Goal: Task Accomplishment & Management: Use online tool/utility

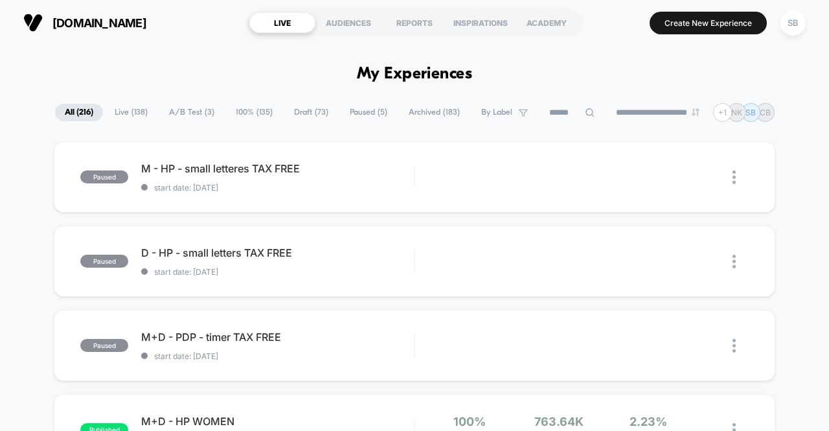
scroll to position [259, 0]
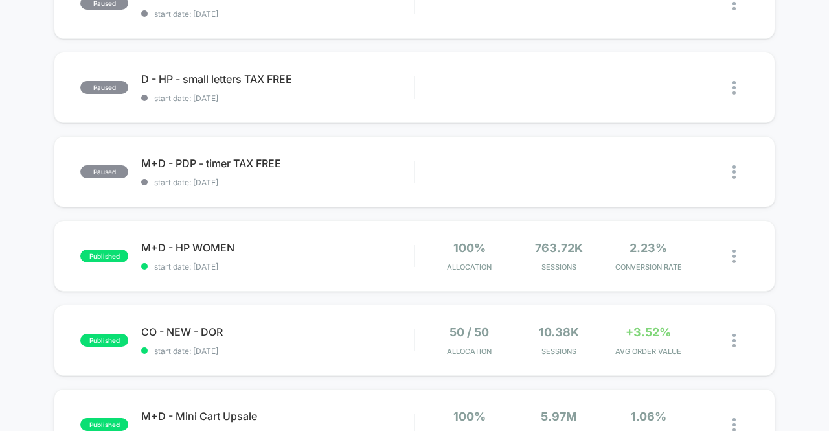
scroll to position [194, 0]
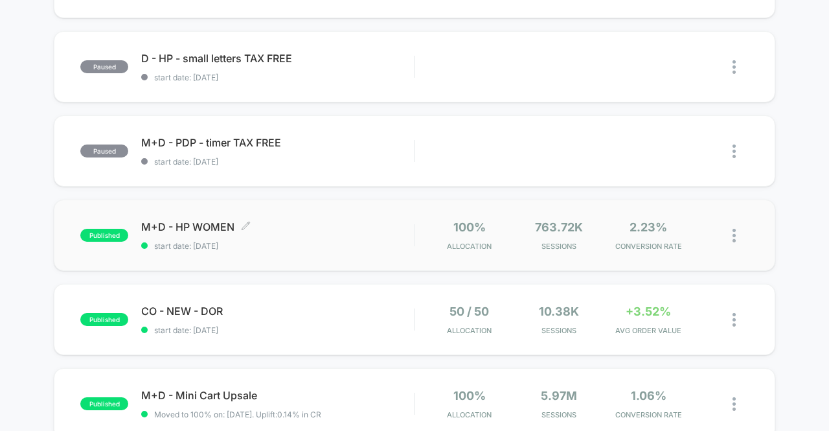
click at [333, 244] on span "start date: [DATE]" at bounding box center [277, 246] width 273 height 10
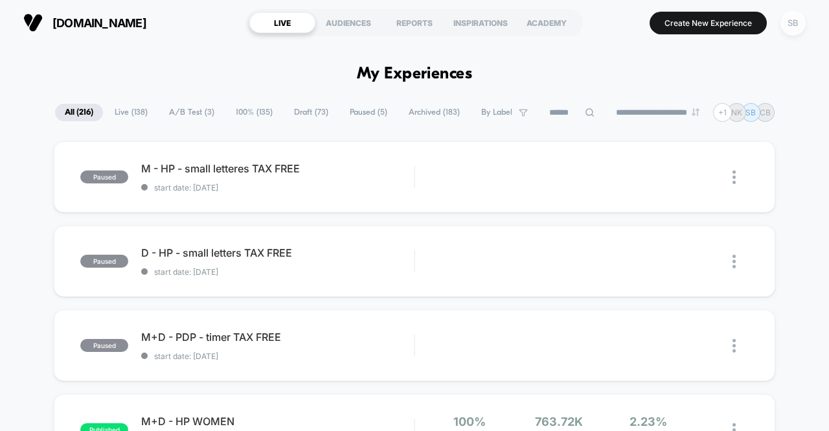
click at [795, 29] on div "SB" at bounding box center [792, 22] width 25 height 25
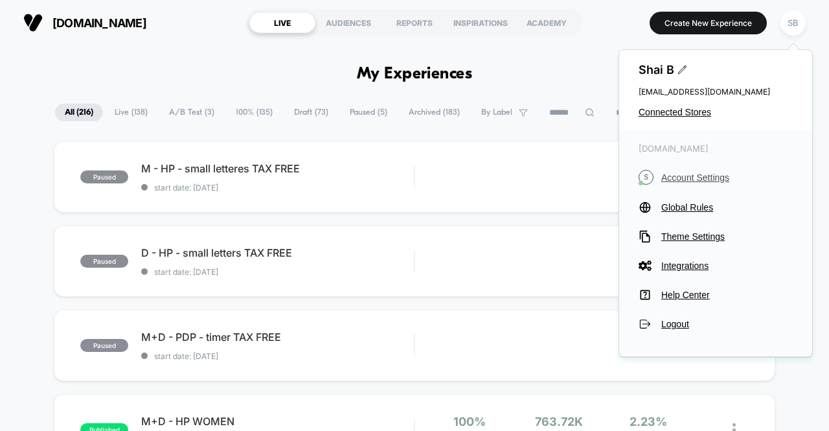
click at [707, 177] on span "Account Settings" at bounding box center [726, 177] width 131 height 10
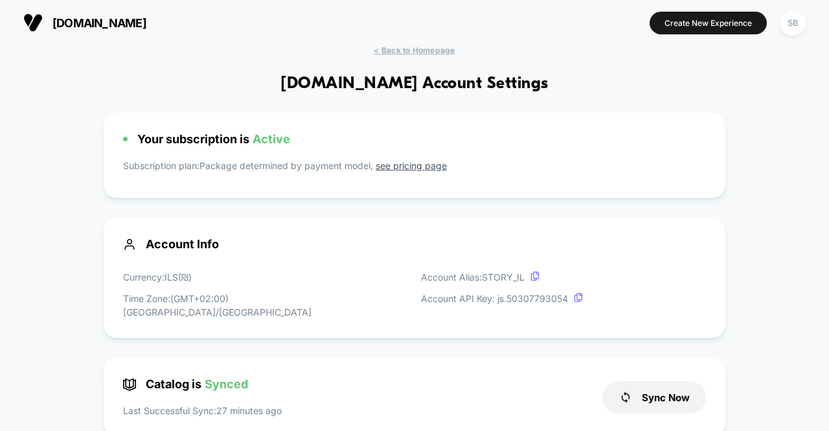
scroll to position [65, 0]
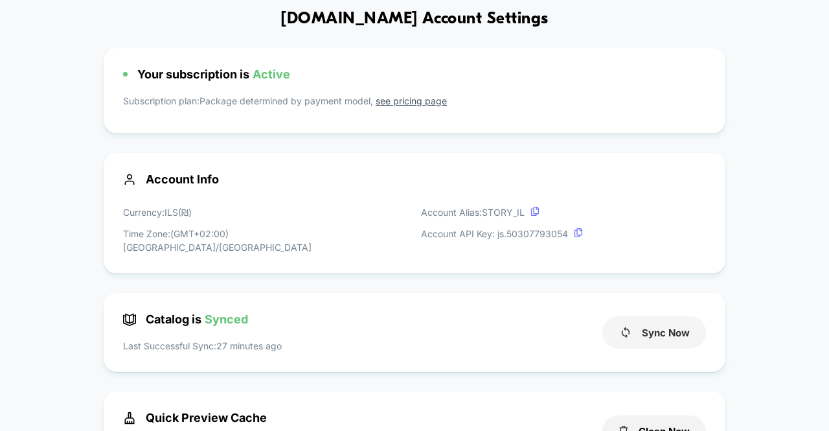
click at [624, 326] on icon at bounding box center [625, 332] width 13 height 13
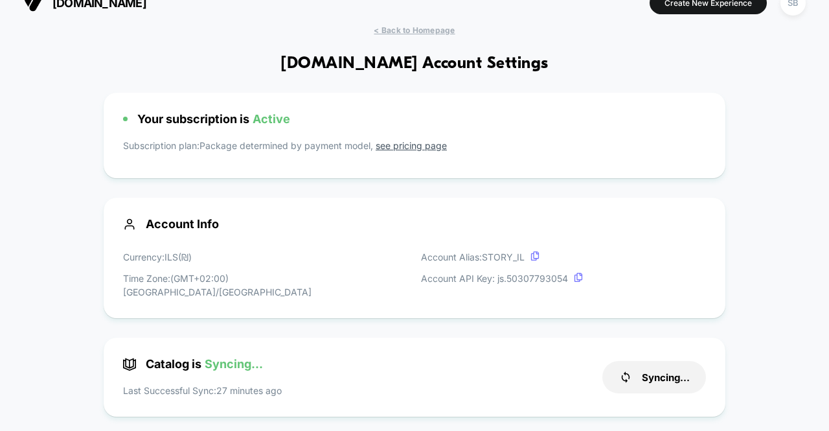
scroll to position [0, 0]
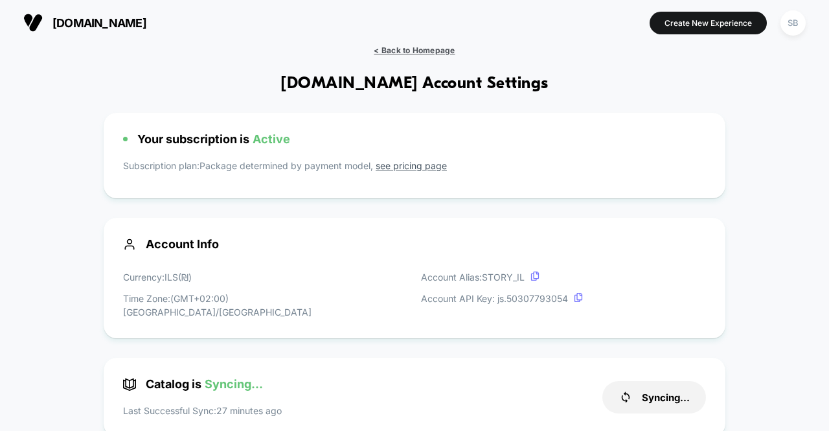
click at [414, 49] on span "< Back to Homepage" at bounding box center [414, 50] width 81 height 10
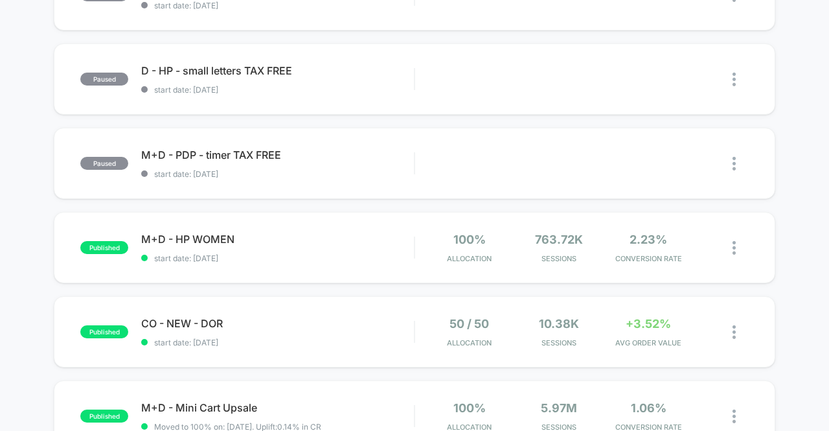
scroll to position [194, 0]
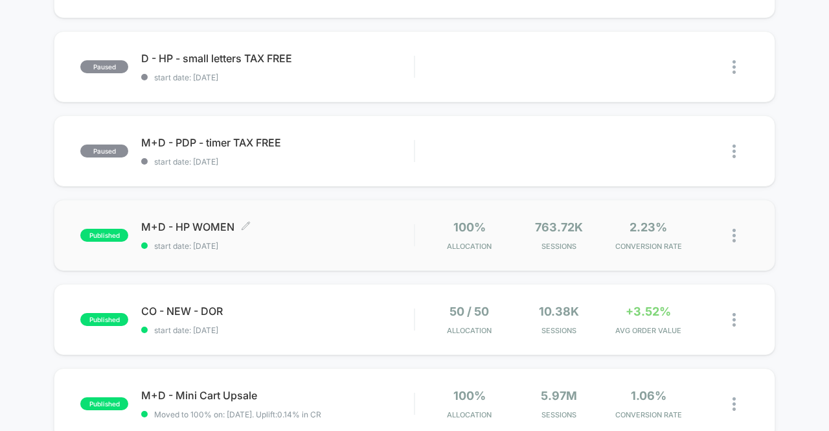
click at [324, 236] on div "M+D - HP WOMEN Click to edit experience details Click to edit experience detail…" at bounding box center [277, 235] width 273 height 30
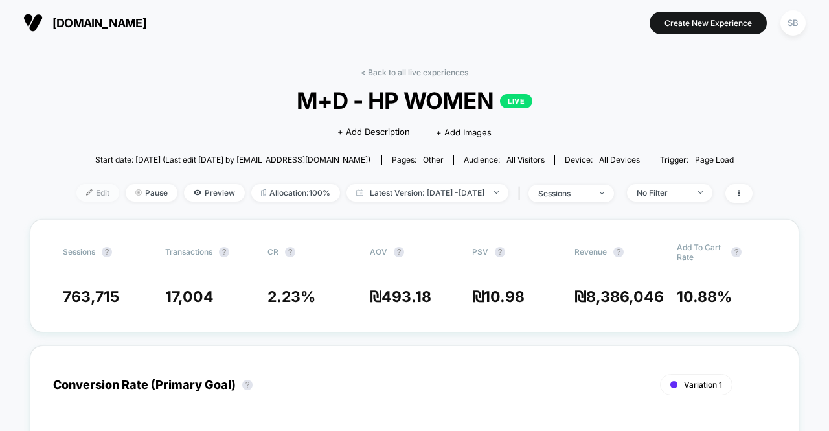
click at [76, 188] on span "Edit" at bounding box center [97, 192] width 43 height 17
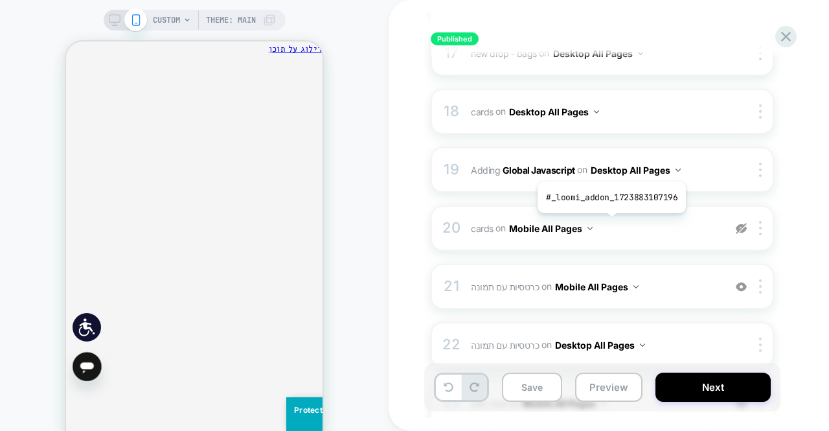
scroll to position [1326, 0]
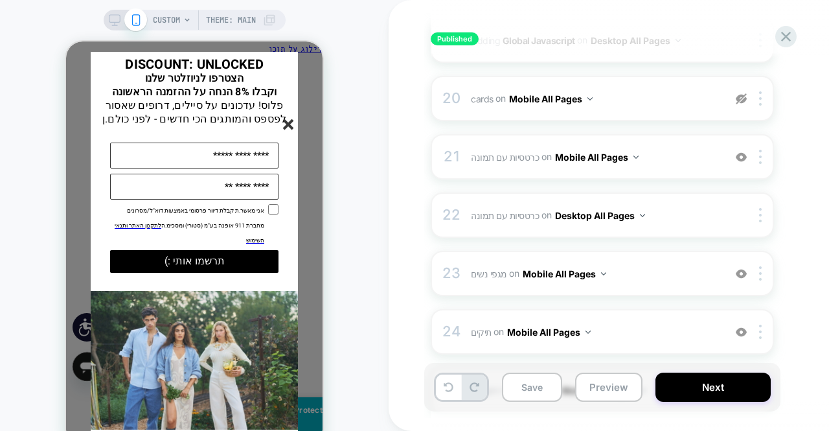
click at [293, 126] on icon "סגור" at bounding box center [288, 124] width 11 height 11
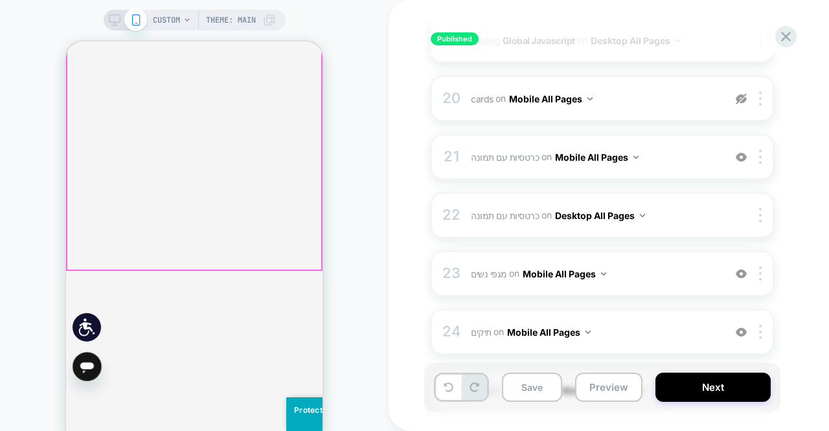
scroll to position [194, 0]
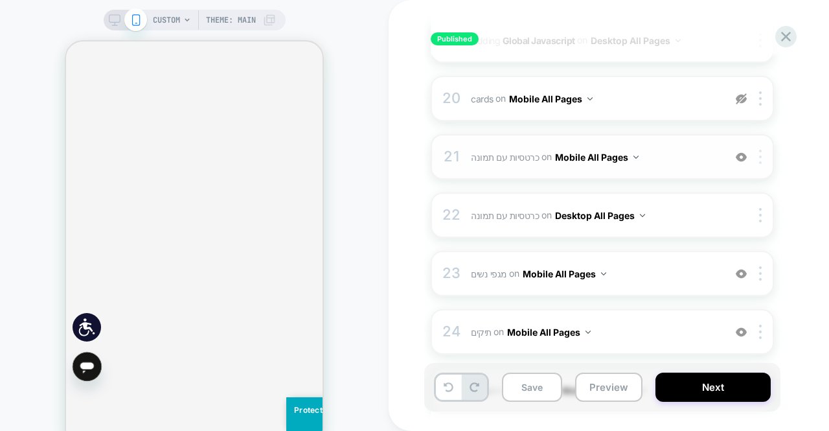
click at [757, 150] on div at bounding box center [762, 157] width 21 height 14
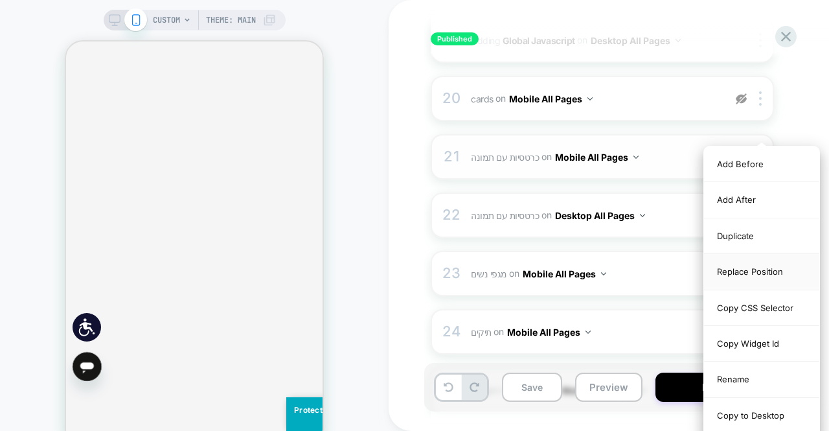
click at [755, 269] on div "Replace Position" at bounding box center [761, 272] width 115 height 36
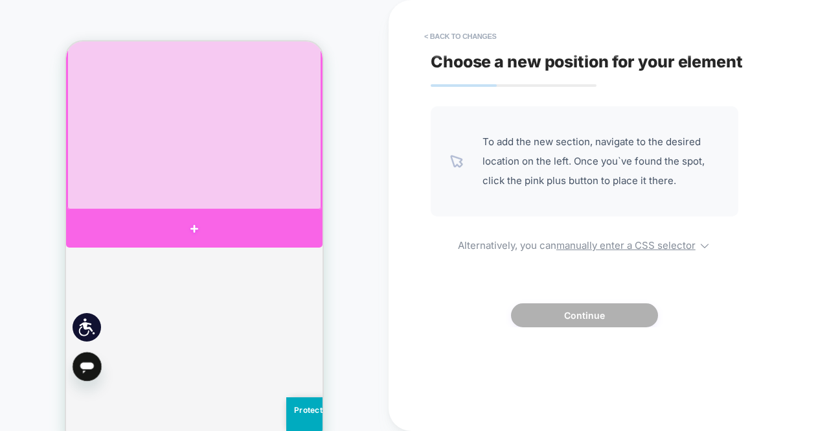
click at [262, 218] on div at bounding box center [194, 228] width 256 height 37
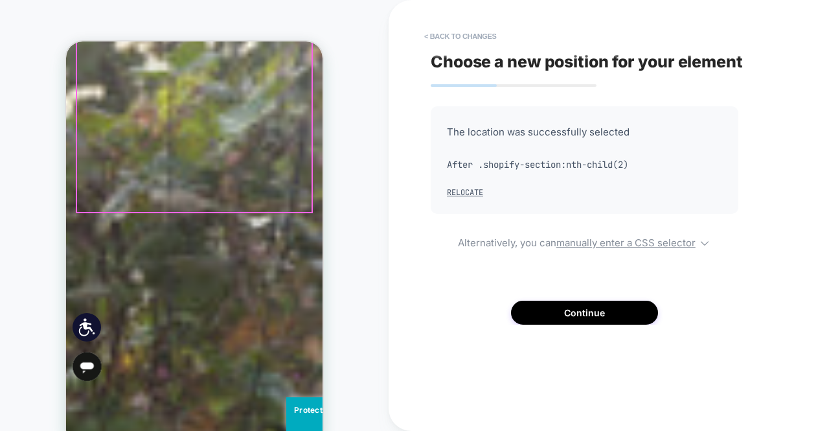
scroll to position [3432, 0]
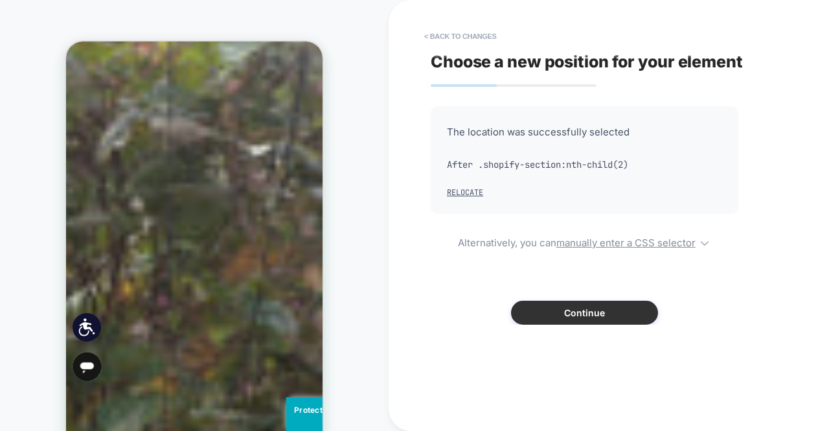
click at [581, 318] on button "Continue" at bounding box center [584, 312] width 147 height 24
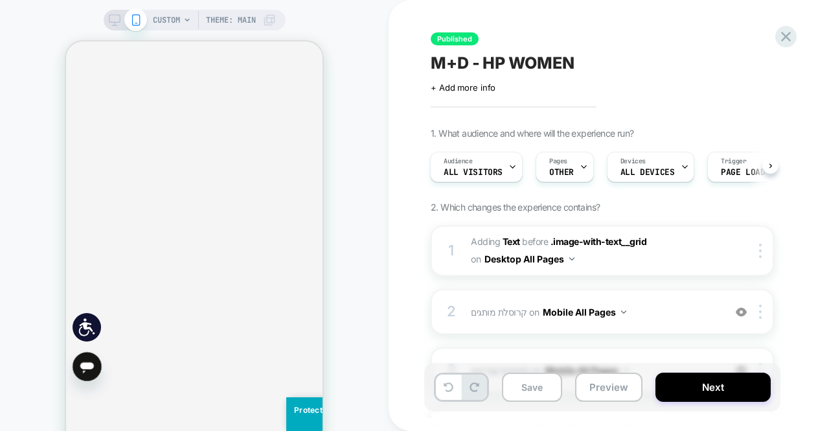
scroll to position [1165, 0]
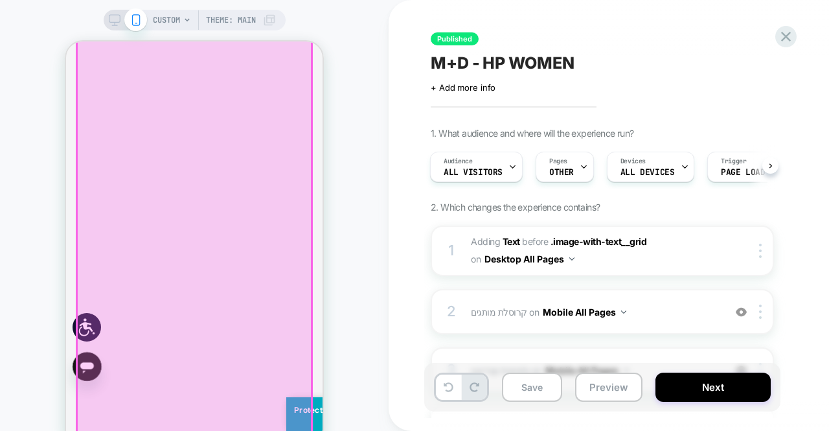
click at [250, 279] on div at bounding box center [194, 210] width 234 height 454
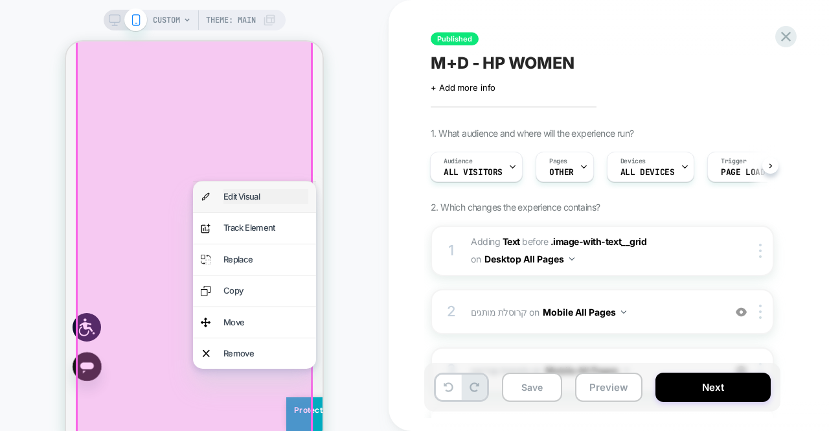
click at [272, 203] on div "Edit Visual" at bounding box center [265, 196] width 85 height 15
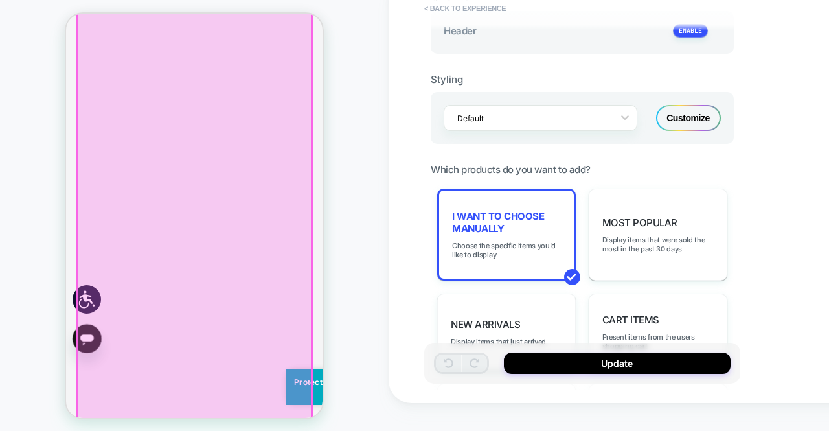
scroll to position [453, 0]
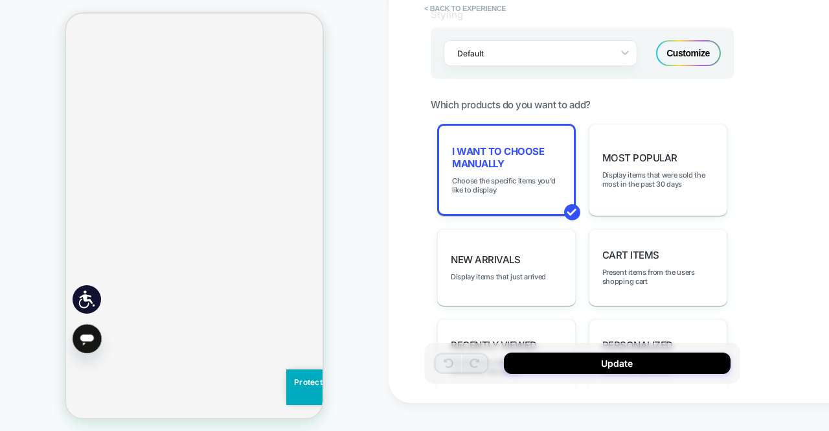
click at [512, 155] on span "I want to choose manually" at bounding box center [506, 157] width 109 height 25
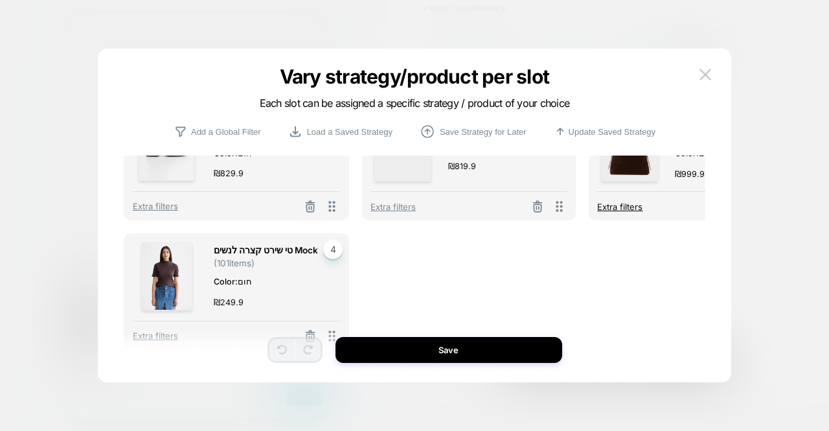
scroll to position [0, 0]
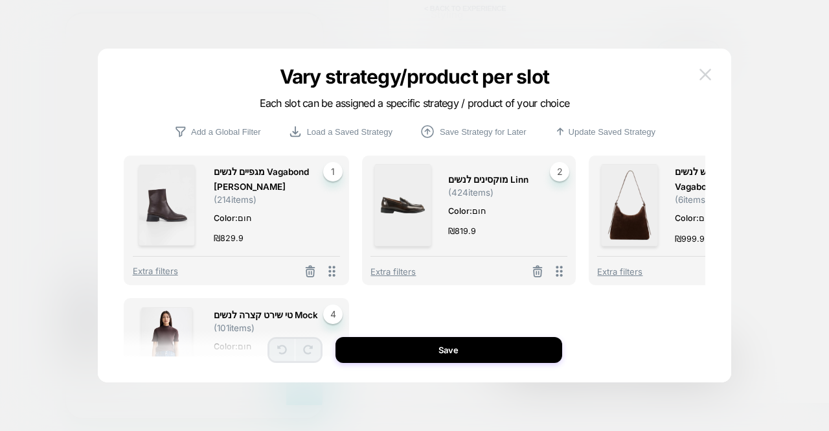
click at [711, 73] on img at bounding box center [705, 74] width 12 height 11
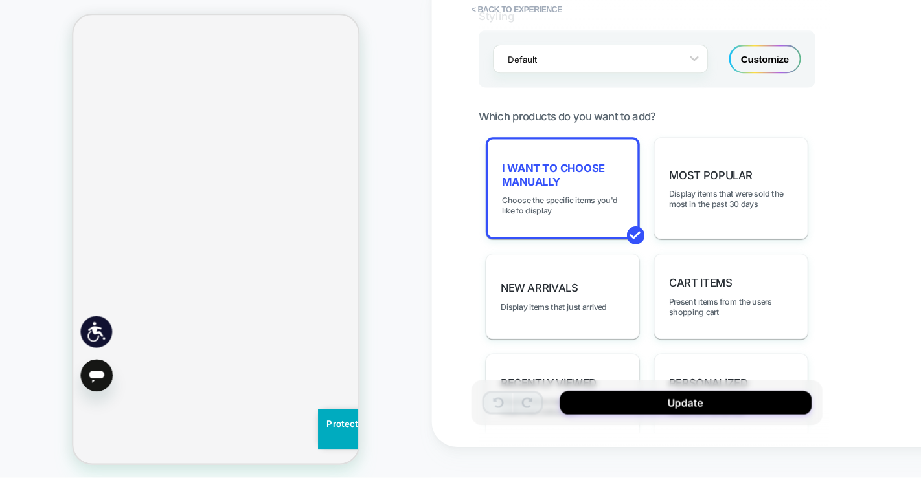
scroll to position [1130, 0]
click at [513, 159] on span "I want to choose manually" at bounding box center [506, 157] width 109 height 25
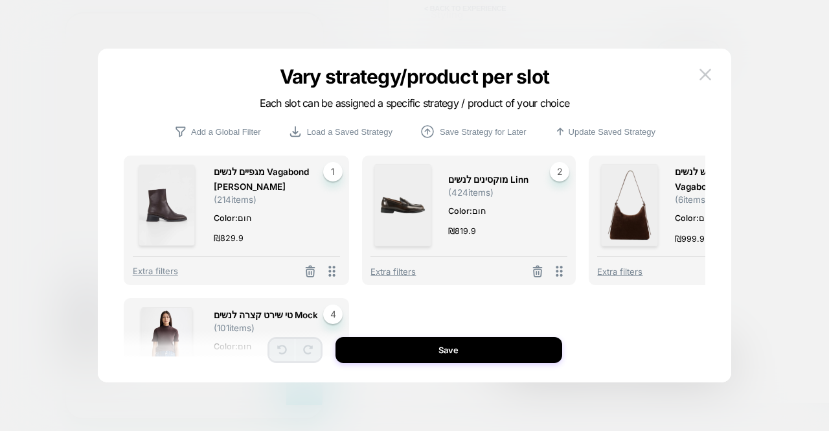
click at [625, 192] on img at bounding box center [629, 205] width 57 height 82
click at [675, 163] on div "תיק צד זמש לנשים Vagabond Bari ( 6 items) Color: חום ₪ 999.9 3 Extra filters" at bounding box center [696, 219] width 214 height 129
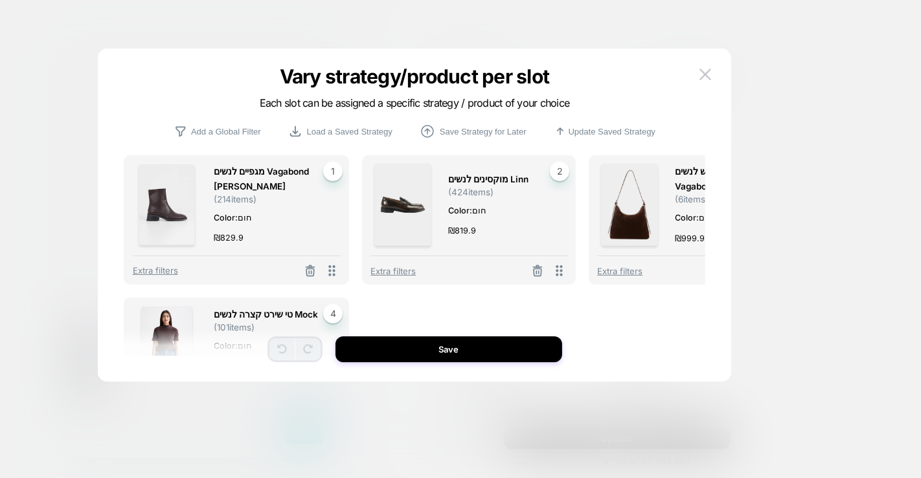
scroll to position [453, 0]
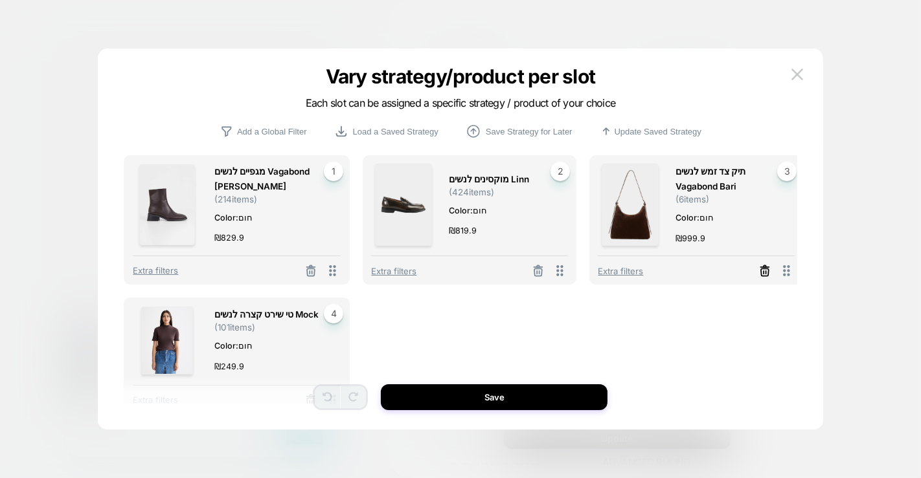
click at [761, 267] on line at bounding box center [765, 267] width 8 height 0
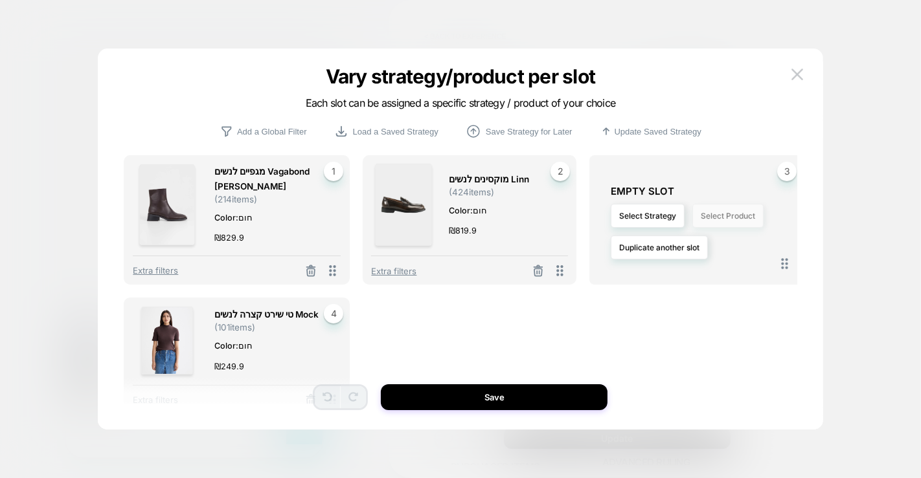
click at [712, 223] on button "Select Product" at bounding box center [727, 216] width 71 height 24
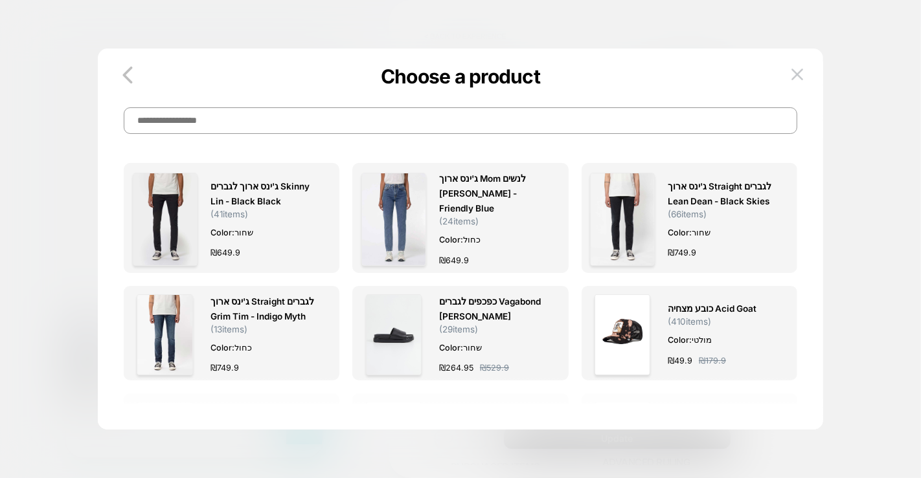
click at [533, 132] on input at bounding box center [460, 120] width 673 height 27
type input "*"
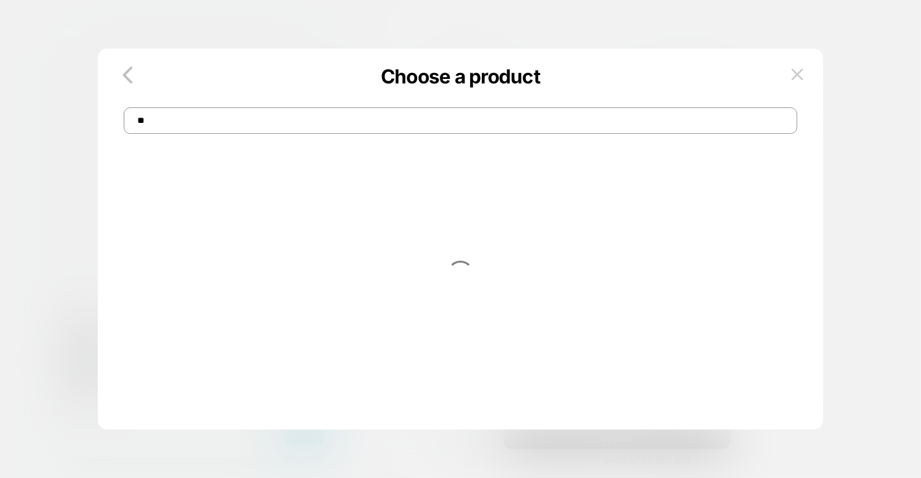
type input "*"
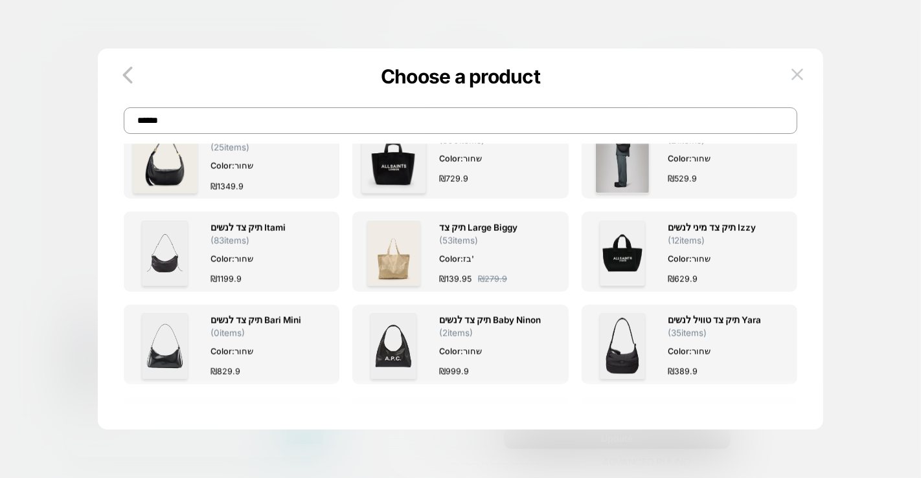
scroll to position [1985, 0]
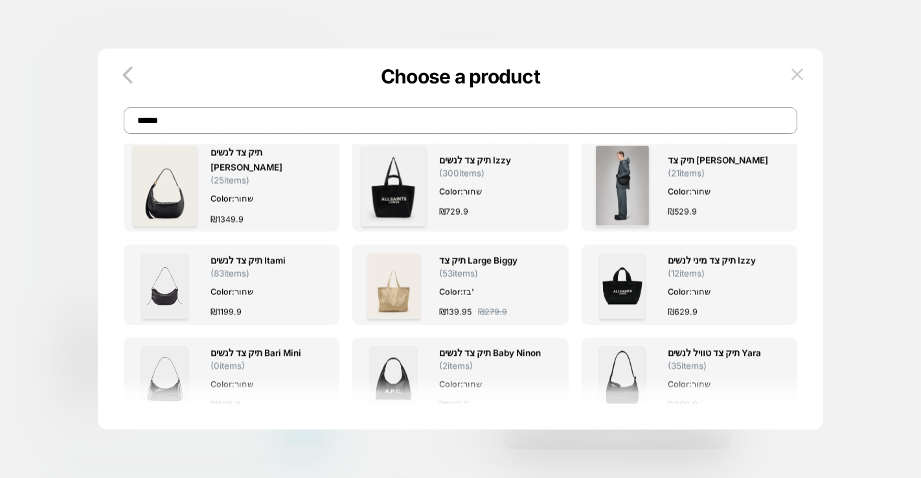
type input "******"
click at [277, 430] on div "תיק צד לנשים Half Moon ( 76 items) Color: חום ₪ 949.9" at bounding box center [263, 472] width 107 height 66
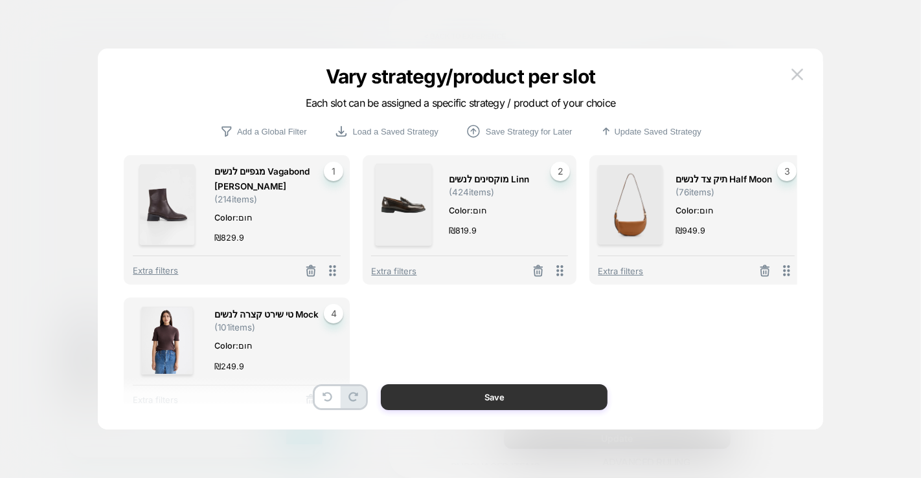
click at [507, 401] on button "Save" at bounding box center [494, 398] width 227 height 26
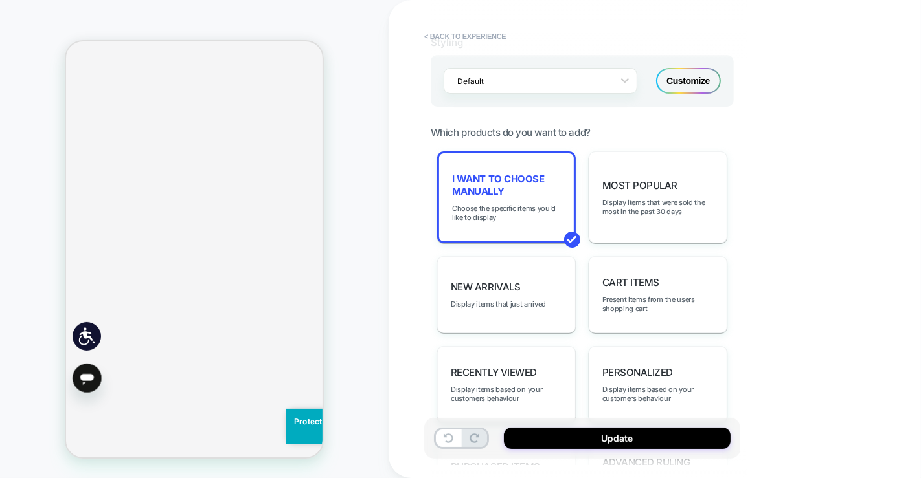
scroll to position [1202, 0]
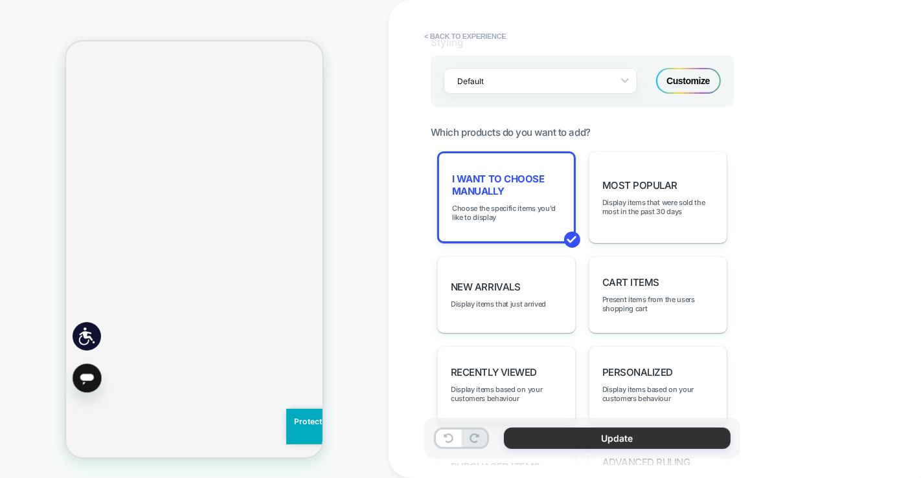
click at [668, 430] on button "Update" at bounding box center [617, 438] width 227 height 21
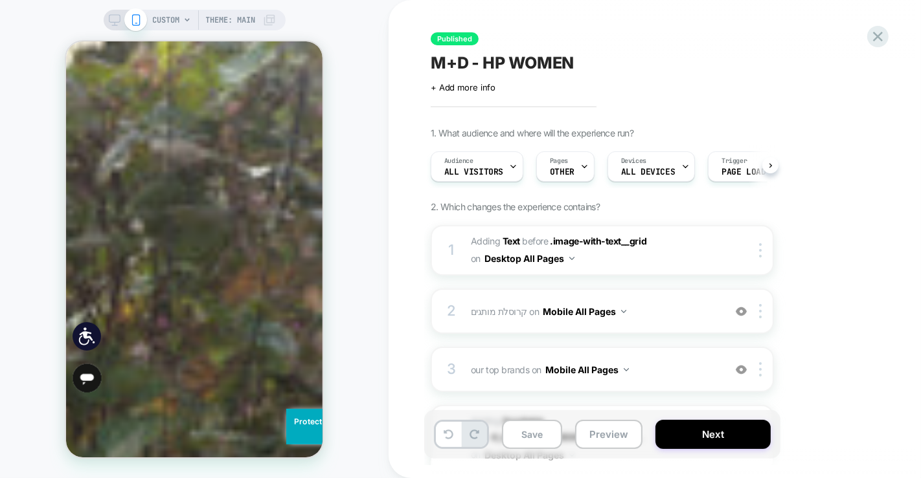
scroll to position [3505, 0]
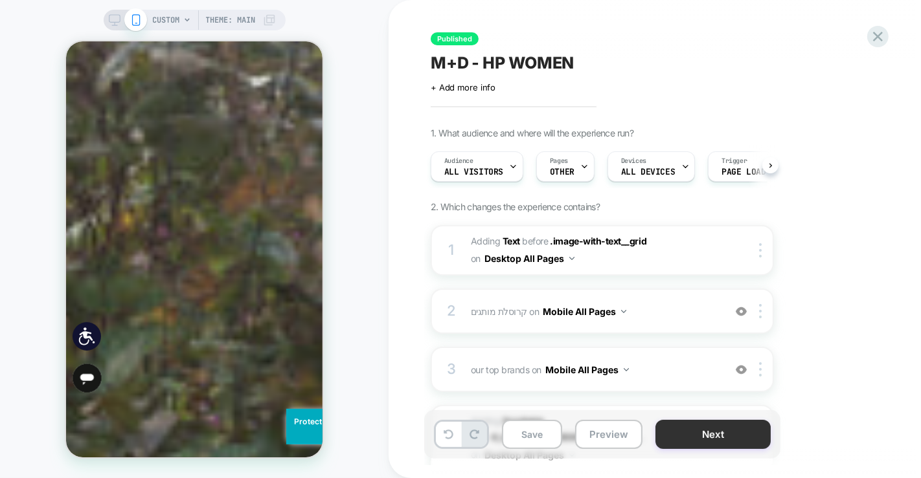
click at [677, 422] on button "Next" at bounding box center [712, 434] width 115 height 29
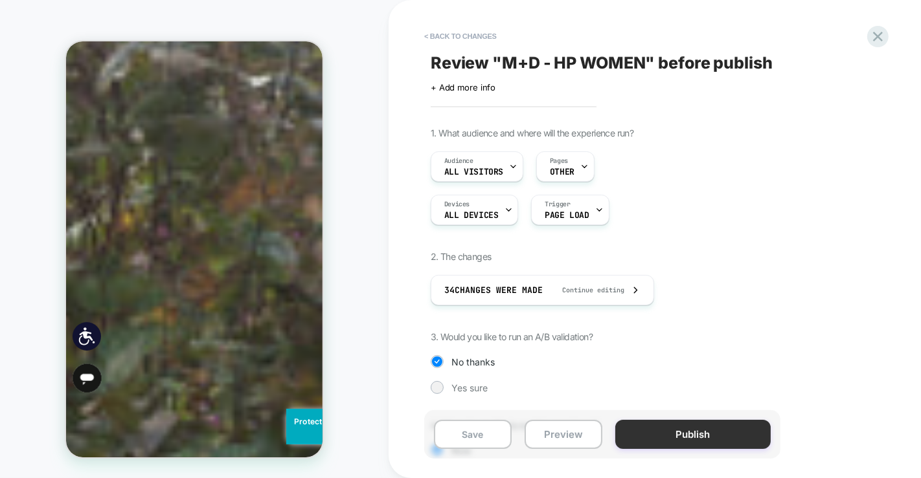
click at [683, 430] on button "Publish" at bounding box center [692, 434] width 155 height 29
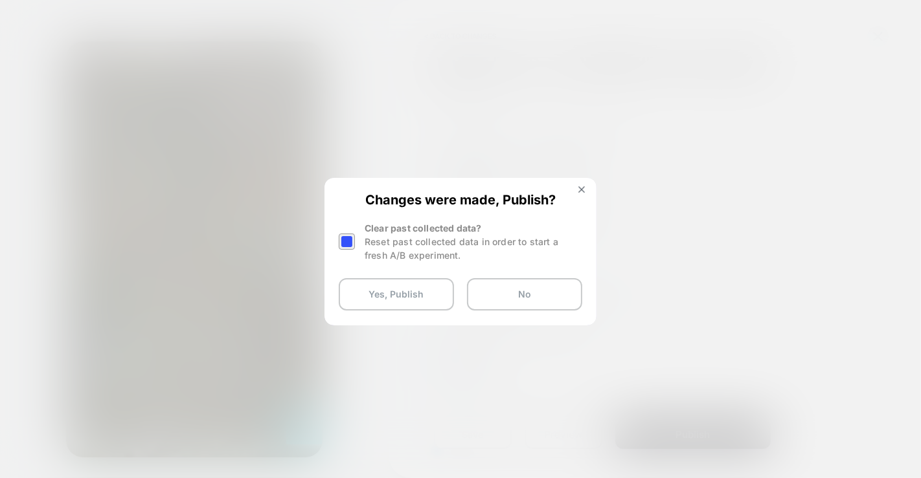
click at [346, 244] on div at bounding box center [347, 242] width 16 height 16
click at [379, 303] on button "Yes, Publish" at bounding box center [396, 294] width 115 height 32
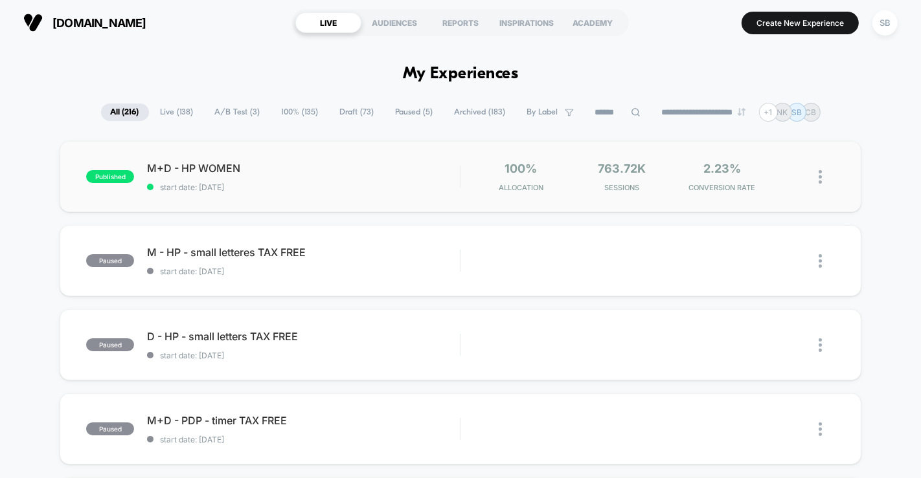
click at [477, 173] on div "100% Allocation" at bounding box center [521, 177] width 94 height 30
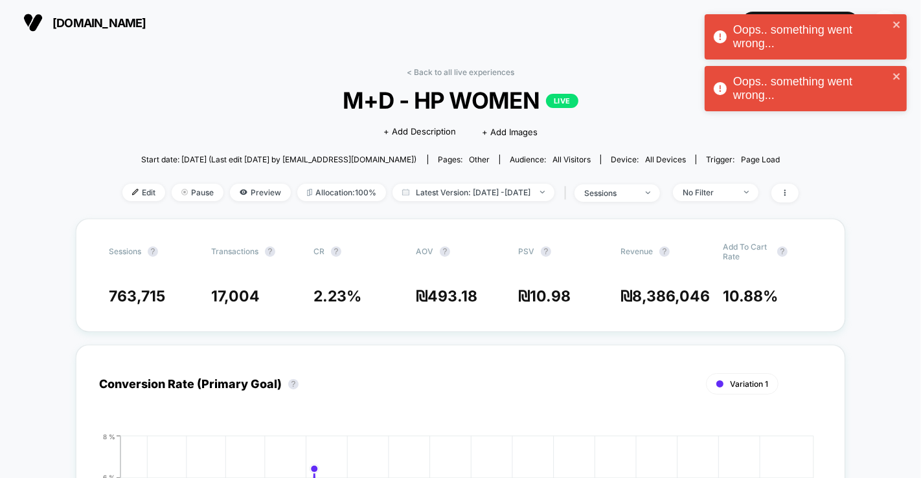
click at [346, 80] on div "< Back to all live experiences M+D - HP WOMEN LIVE Click to edit experience det…" at bounding box center [460, 143] width 676 height 152
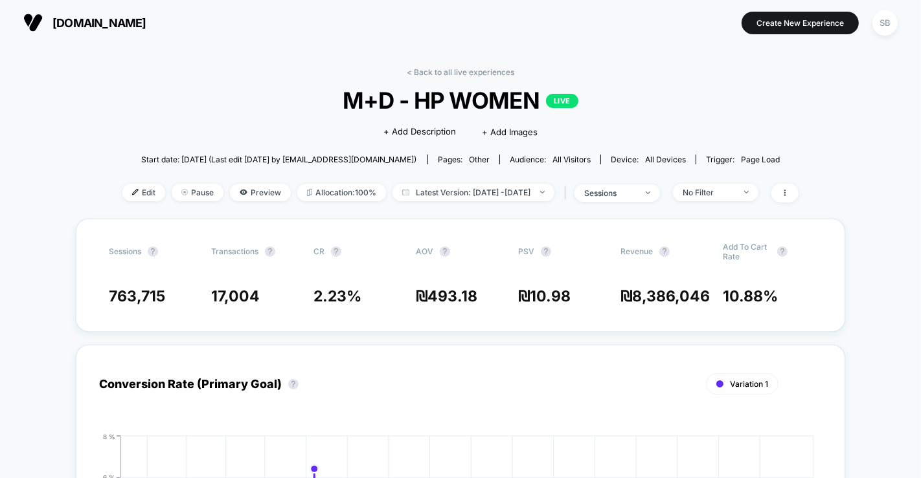
click at [458, 78] on div "< Back to all live experiences M+D - HP WOMEN LIVE Click to edit experience det…" at bounding box center [460, 143] width 676 height 152
click at [457, 69] on link "< Back to all live experiences" at bounding box center [460, 72] width 107 height 10
